Goal: Information Seeking & Learning: Understand process/instructions

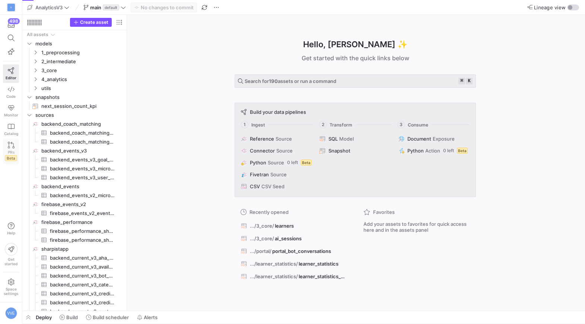
click at [15, 141] on link "PRs Beta" at bounding box center [11, 151] width 16 height 25
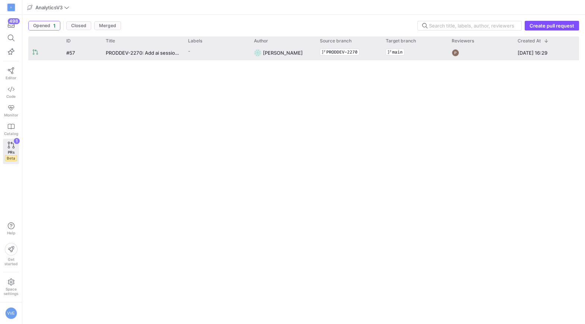
click at [179, 58] on div "PRODDEV-2270: Add ai session rating and AI coach access" at bounding box center [142, 52] width 82 height 15
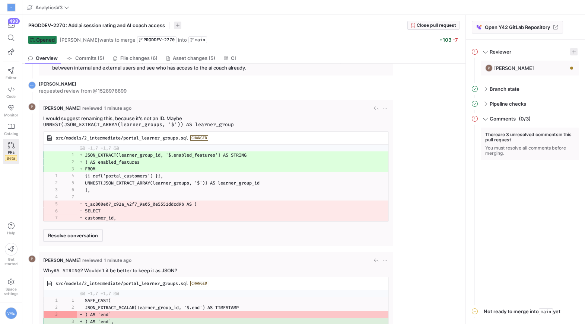
scroll to position [31, 0]
click at [194, 172] on span "{{ ref('portal_customers') }}," at bounding box center [185, 175] width 201 height 6
click at [159, 124] on code "UNNEST(JSON_EXTRACT_ARRAY(learner_groups, '$')) AS learner_group" at bounding box center [138, 123] width 191 height 6
click at [184, 122] on code "UNNEST(JSON_EXTRACT_ARRAY(learner_groups, '$')) AS learner_group" at bounding box center [138, 123] width 191 height 6
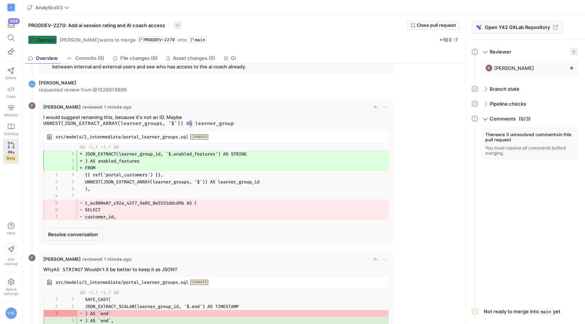
click at [184, 122] on code "UNNEST(JSON_EXTRACT_ARRAY(learner_groups, '$')) AS learner_group" at bounding box center [138, 123] width 191 height 6
click at [154, 138] on span "src/models/2_intermediate/portal_learner_groups.sql" at bounding box center [121, 137] width 133 height 6
click at [69, 112] on div "[PERSON_NAME] reviewed 1 minute ago I would suggest renaming this, because it's…" at bounding box center [215, 171] width 345 height 137
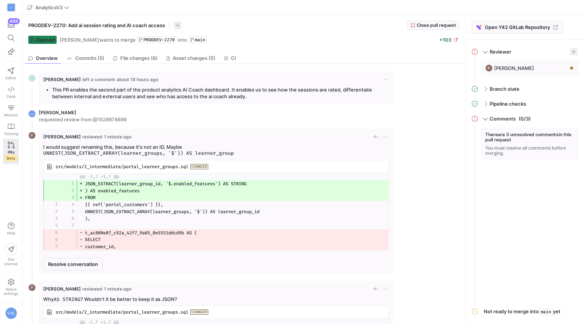
scroll to position [0, 0]
click at [234, 153] on code "UNNEST(JSON_EXTRACT_ARRAY(learner_groups, '$')) AS learner_group" at bounding box center [138, 154] width 191 height 6
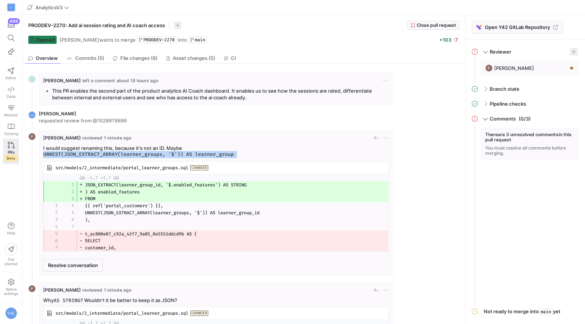
click at [234, 153] on code "UNNEST(JSON_EXTRACT_ARRAY(learner_groups, '$')) AS learner_group" at bounding box center [138, 154] width 191 height 6
